Goal: Information Seeking & Learning: Learn about a topic

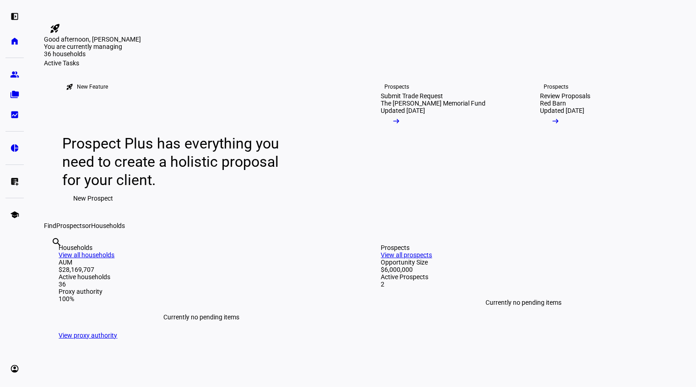
click at [96, 208] on span "New Prospect" at bounding box center [94, 198] width 40 height 18
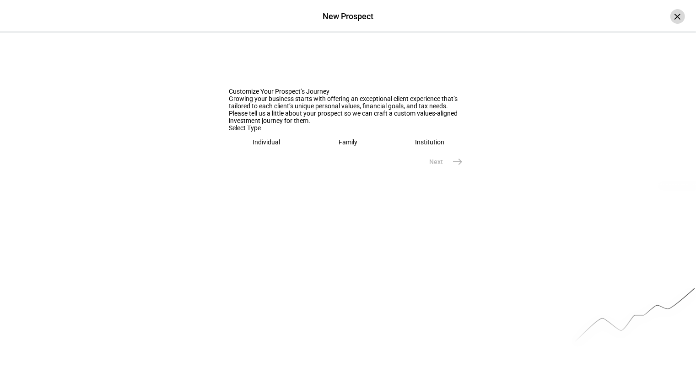
click at [673, 19] on div "×" at bounding box center [677, 16] width 15 height 15
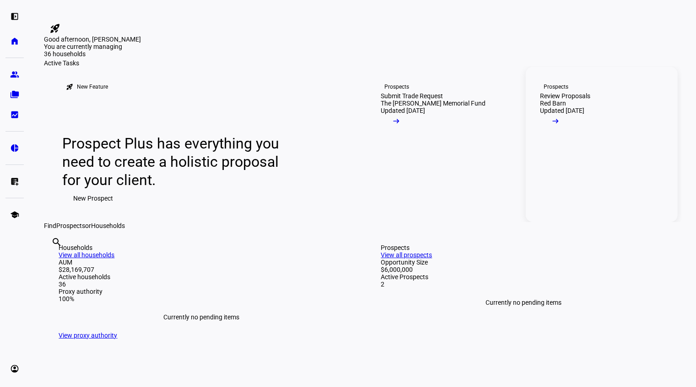
click at [574, 100] on div "Review Proposals" at bounding box center [565, 95] width 50 height 7
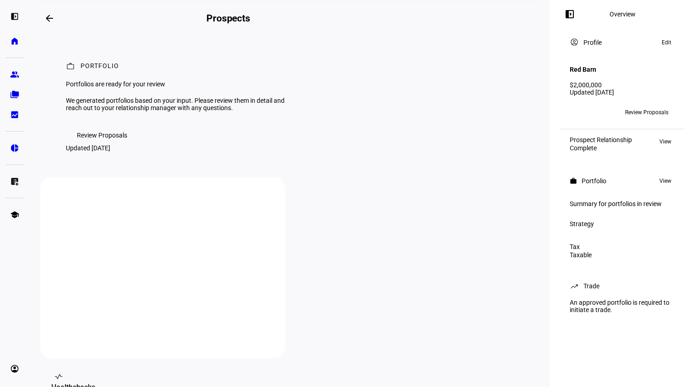
click at [118, 145] on span "Review Proposals" at bounding box center [102, 135] width 50 height 18
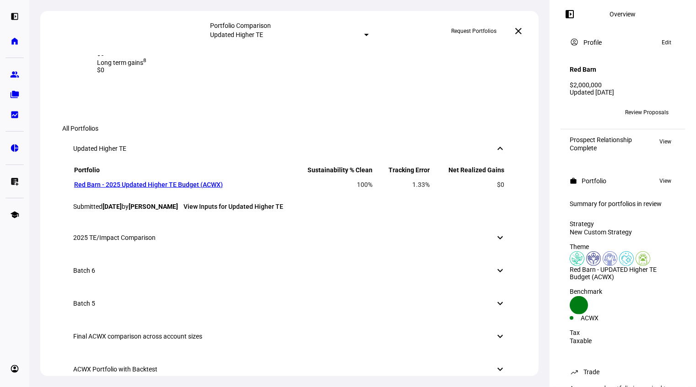
scroll to position [559, 0]
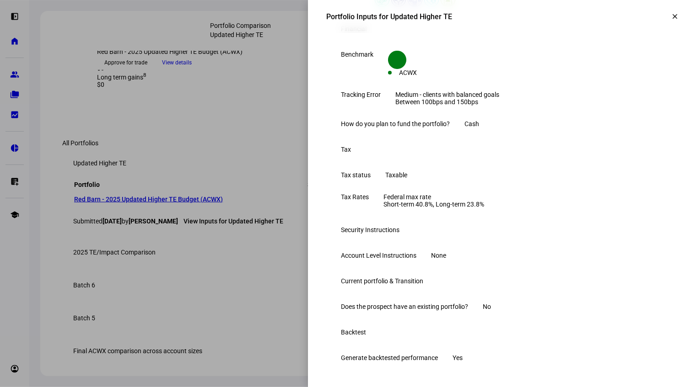
scroll to position [307, 0]
click at [288, 180] on div at bounding box center [348, 193] width 696 height 387
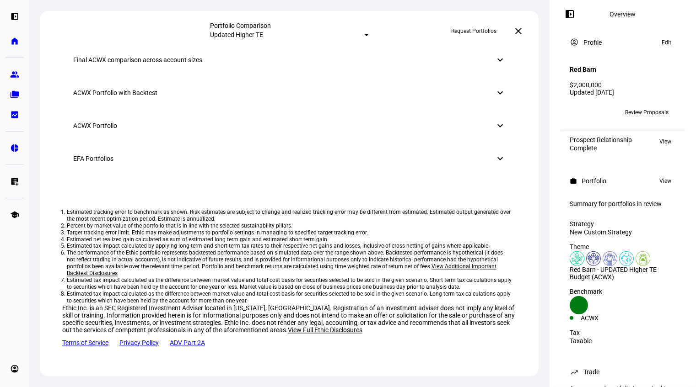
scroll to position [981, 0]
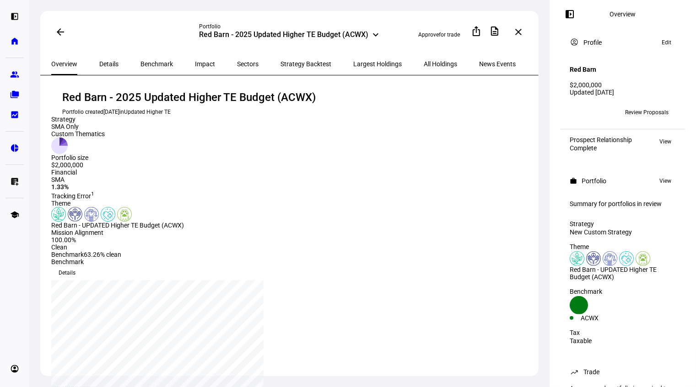
click at [195, 61] on span "Impact" at bounding box center [205, 64] width 20 height 6
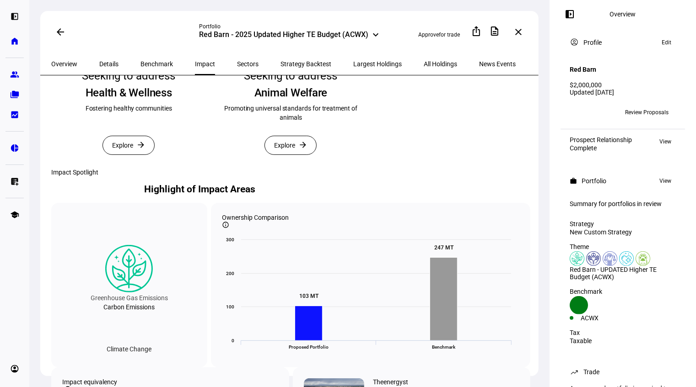
scroll to position [366, 0]
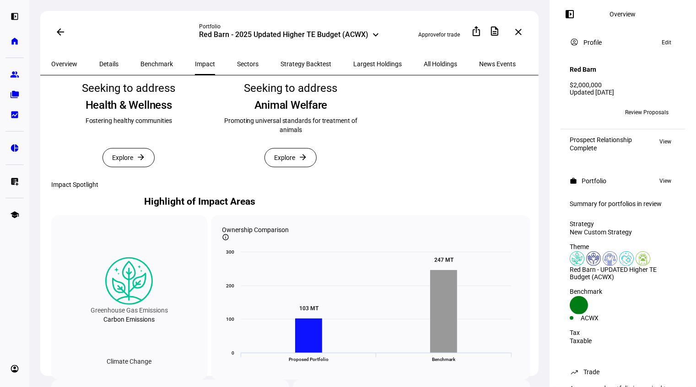
click at [126, 167] on span "Explore" at bounding box center [122, 158] width 21 height 18
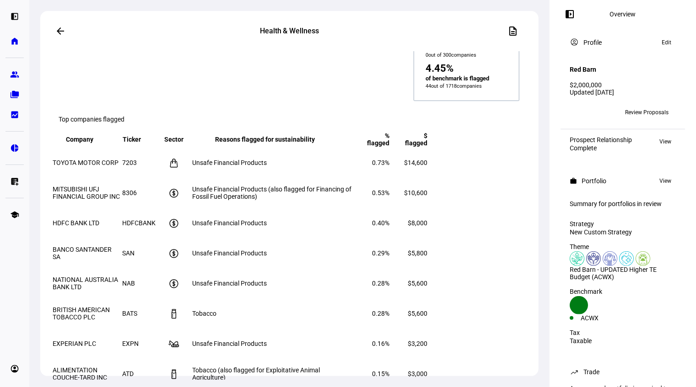
scroll to position [1242, 0]
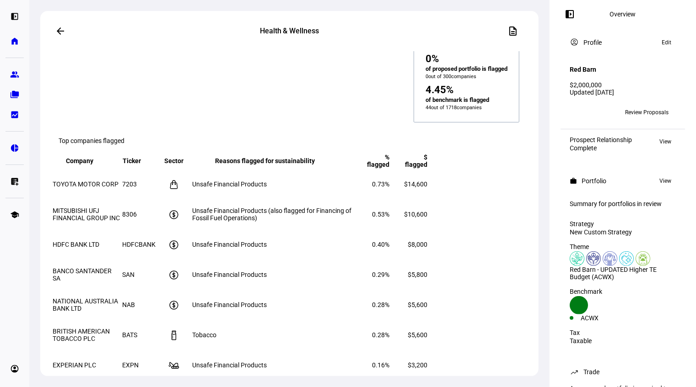
click at [533, 108] on eth-route-card-body "Created with Highcharts 9.1.2 Health & Wellness Fostering healthy communities H…" at bounding box center [289, 215] width 498 height 329
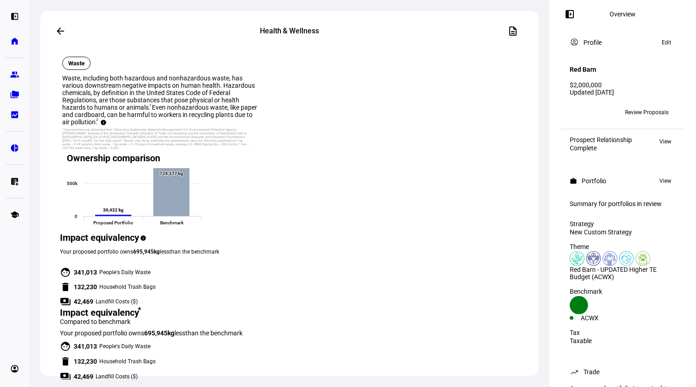
scroll to position [0, 0]
